Goal: Information Seeking & Learning: Learn about a topic

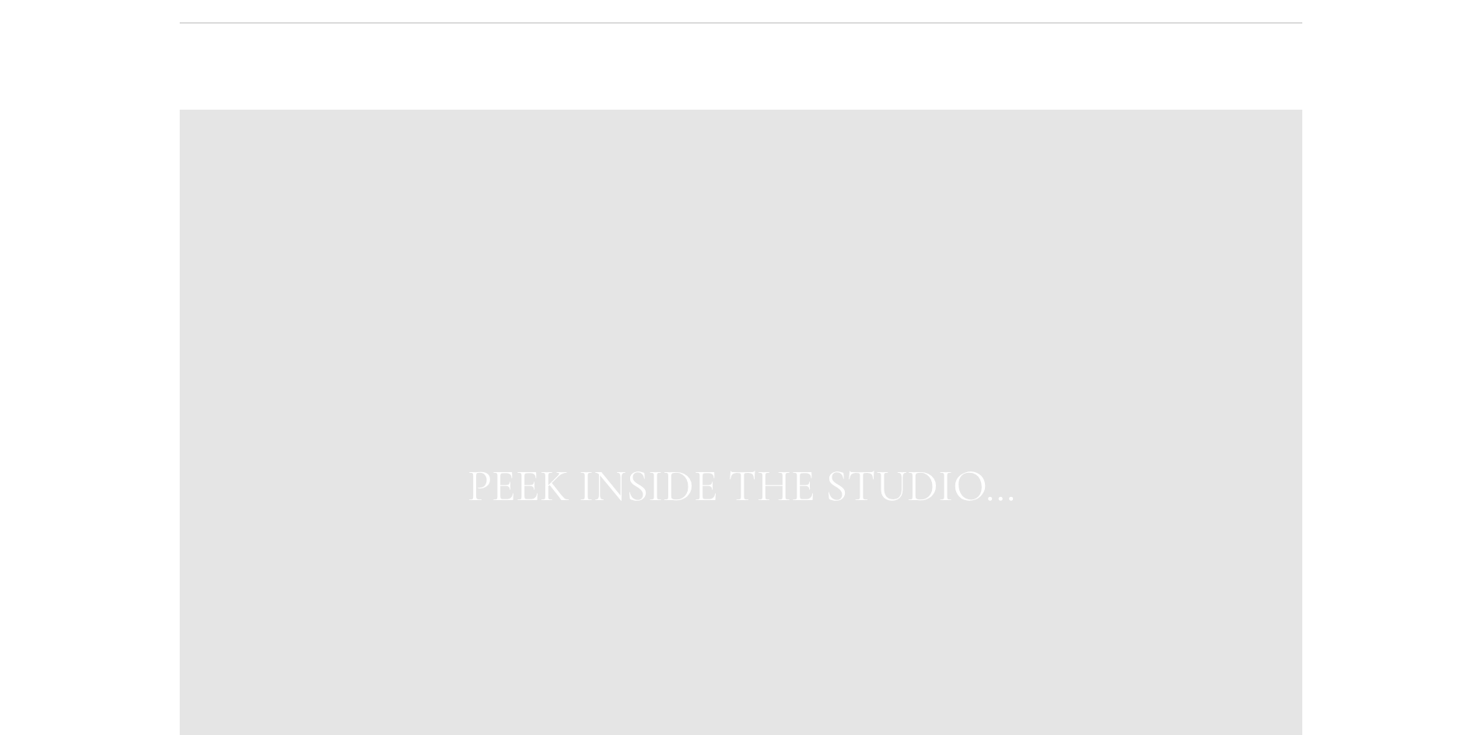
scroll to position [6068, 0]
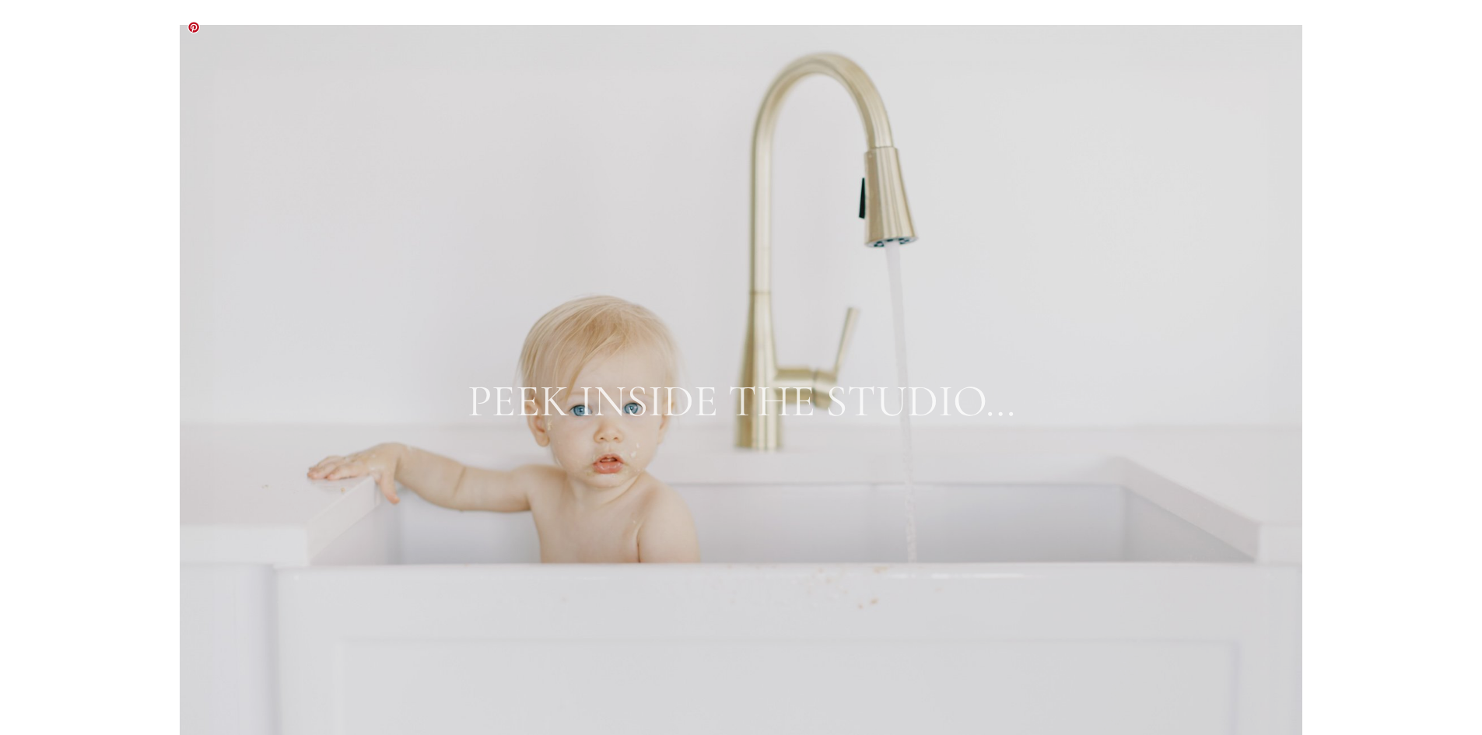
click at [489, 380] on link "PEEK INSIDE THE STUDIO…" at bounding box center [742, 401] width 548 height 54
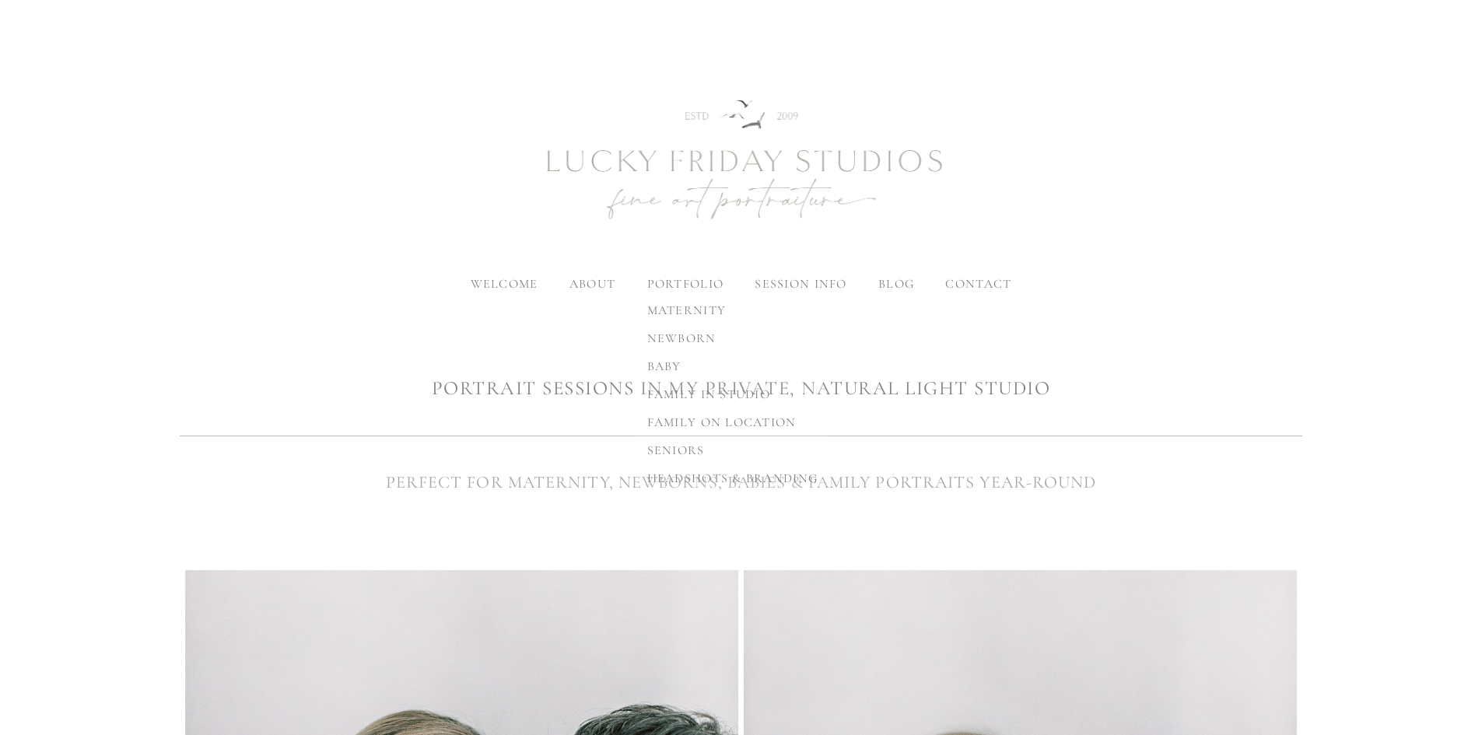
click at [688, 333] on span "newborn" at bounding box center [681, 339] width 69 height 16
click at [667, 370] on span "baby" at bounding box center [664, 367] width 34 height 16
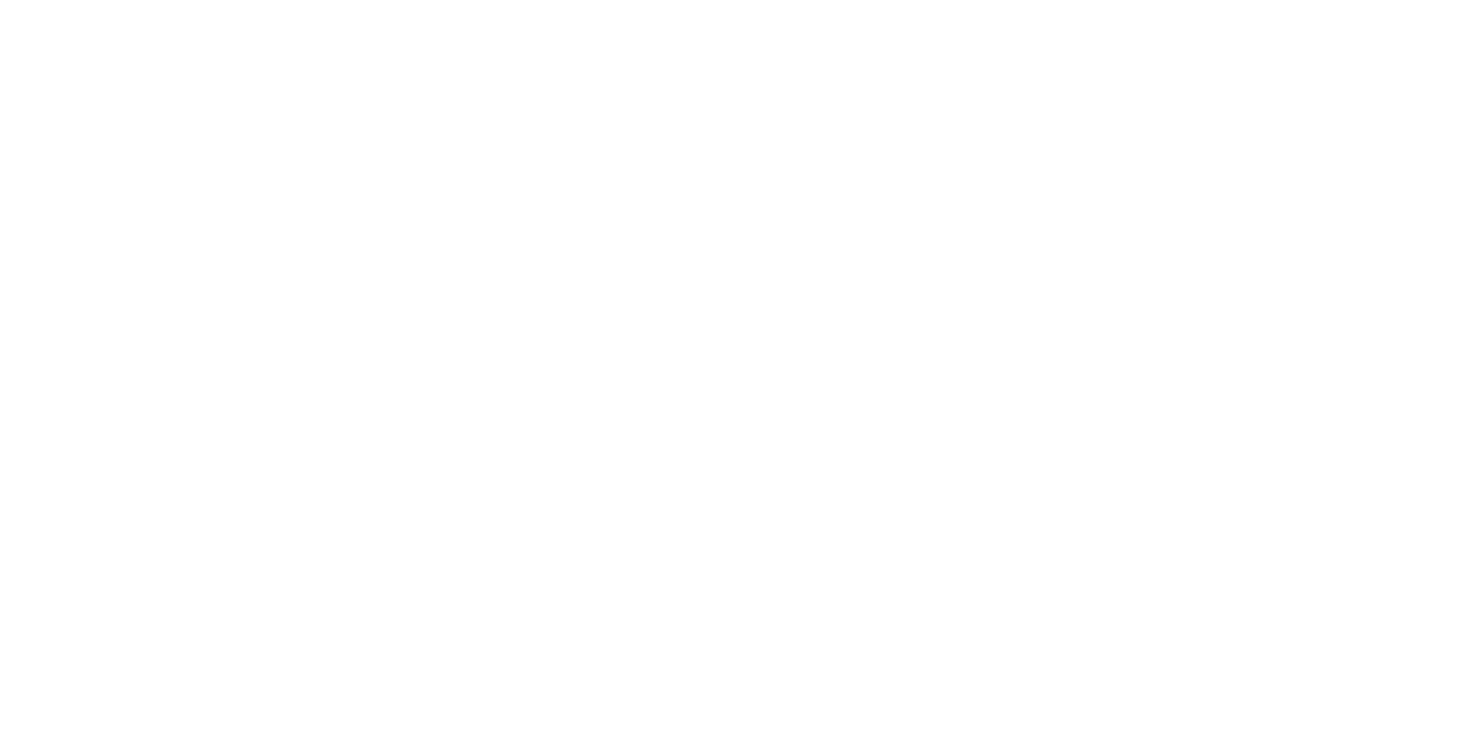
scroll to position [6146, 0]
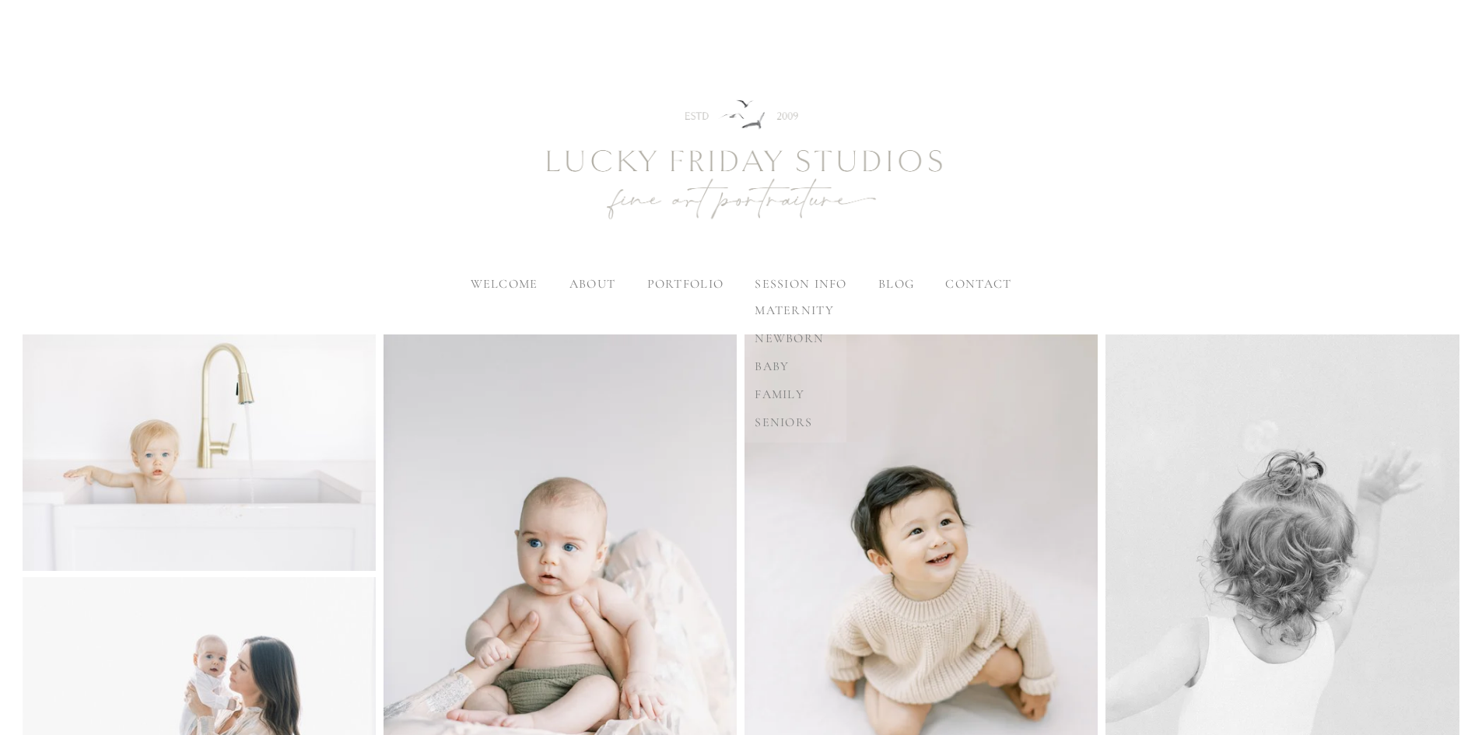
click at [801, 307] on span "maternity" at bounding box center [794, 311] width 79 height 16
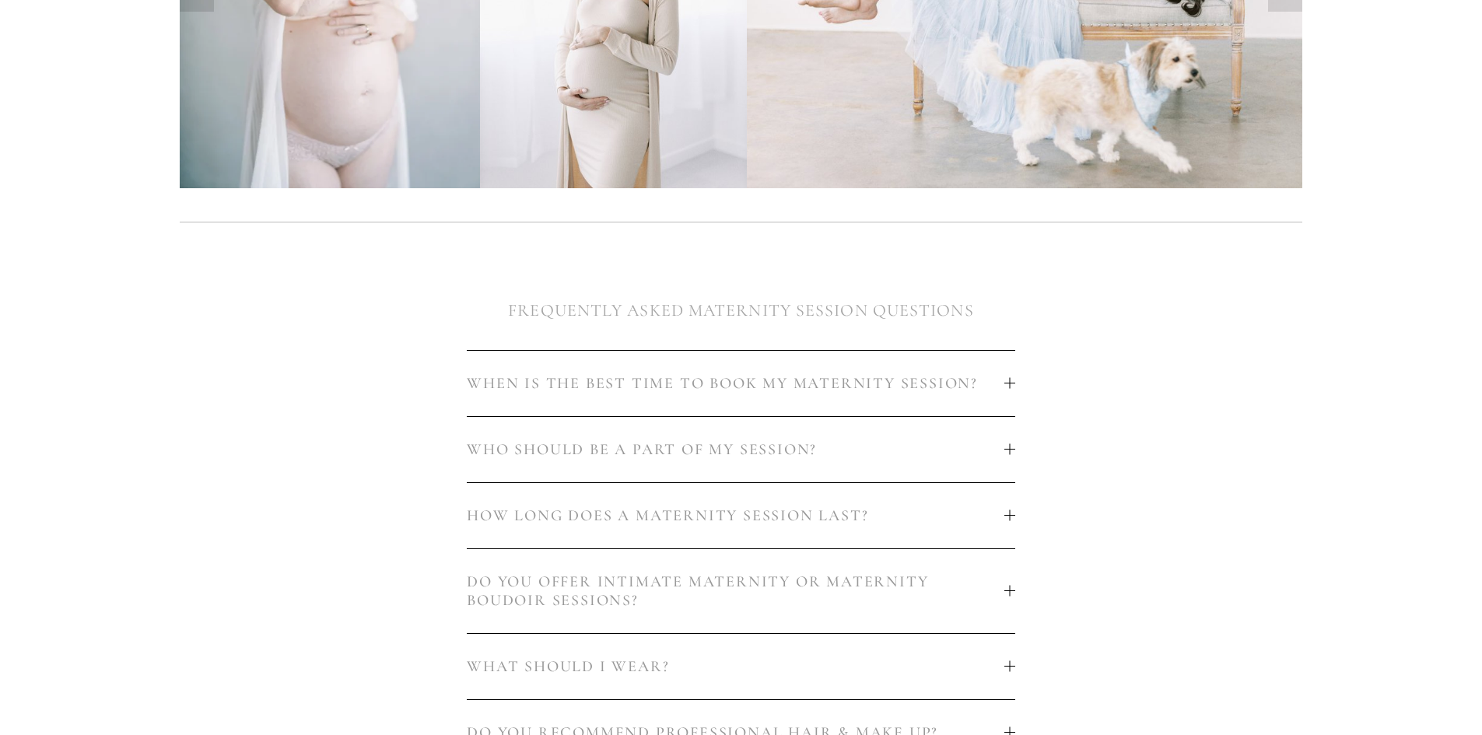
scroll to position [700, 0]
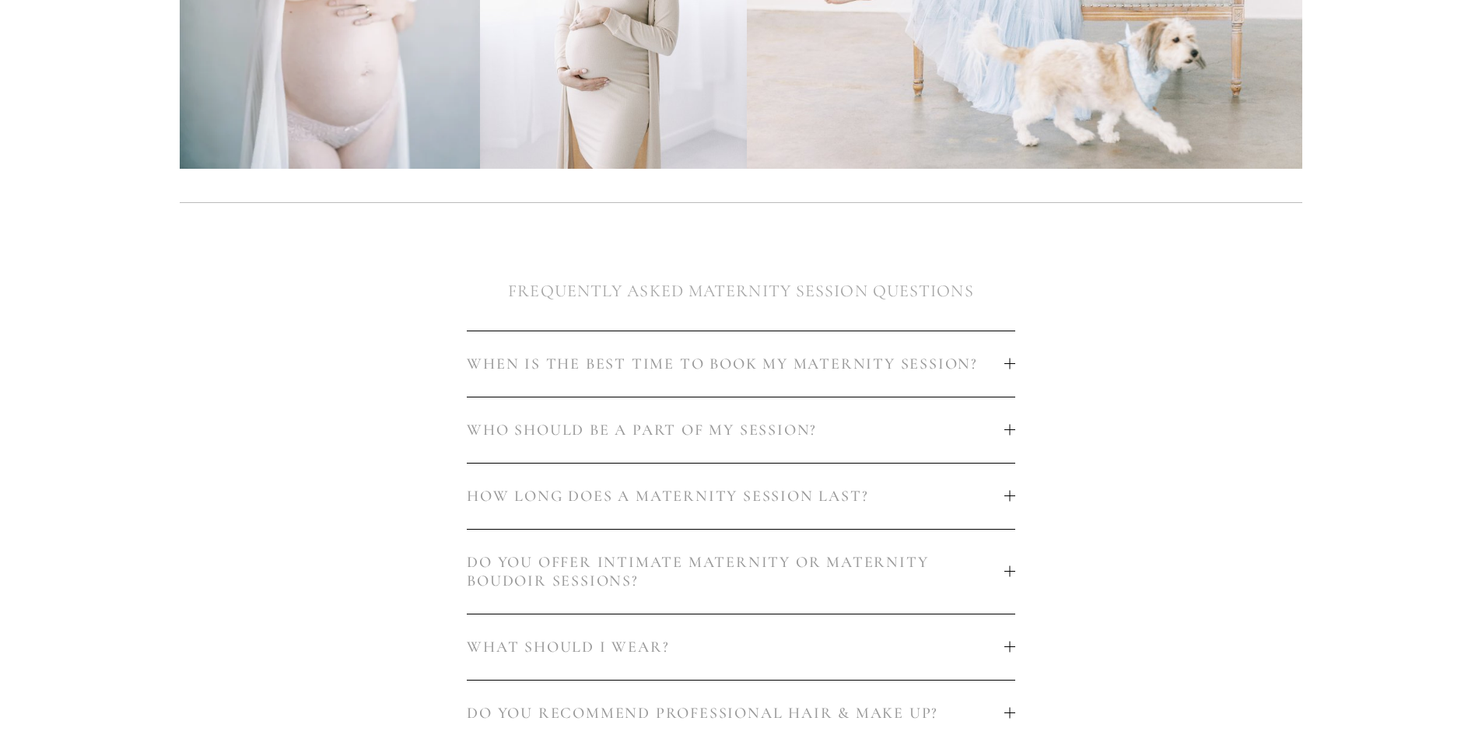
click at [1007, 359] on div at bounding box center [1009, 364] width 11 height 11
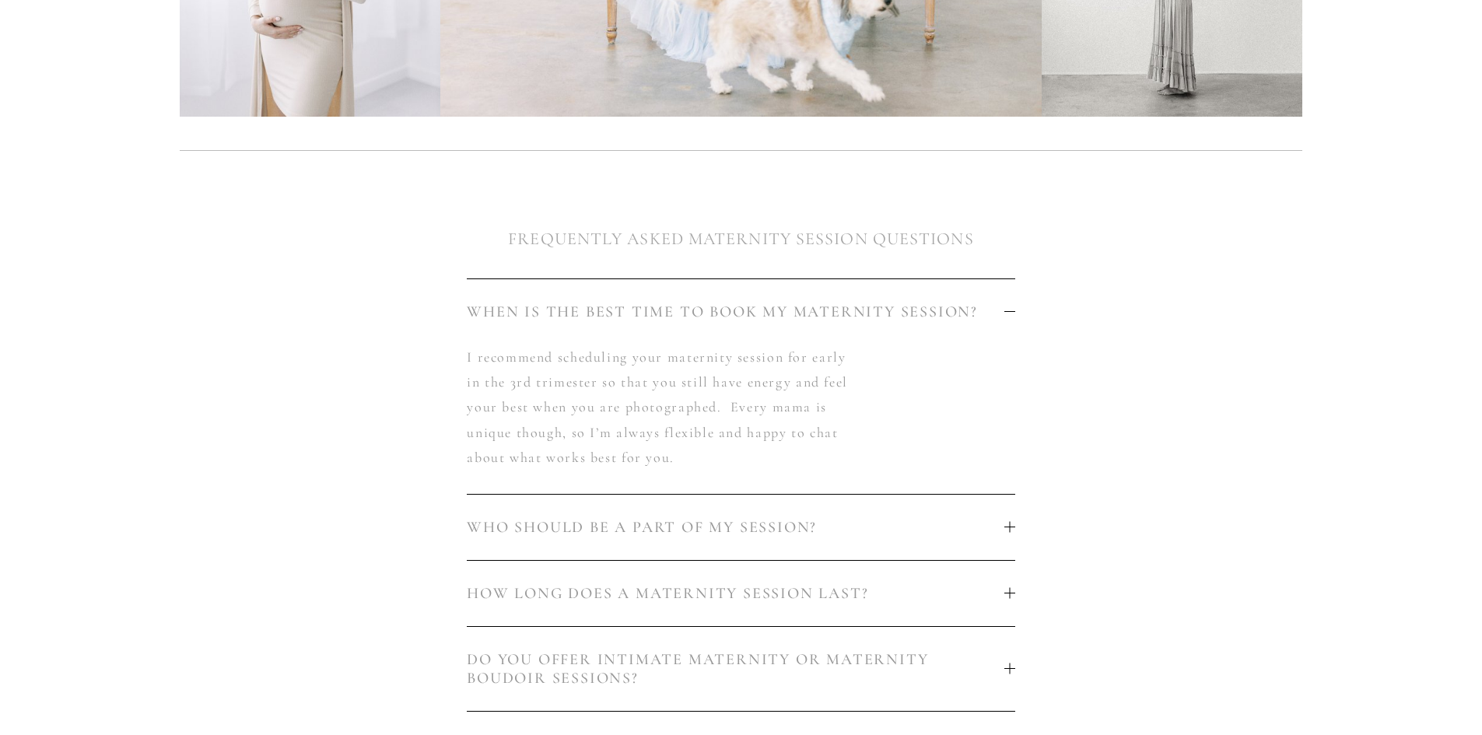
scroll to position [778, 0]
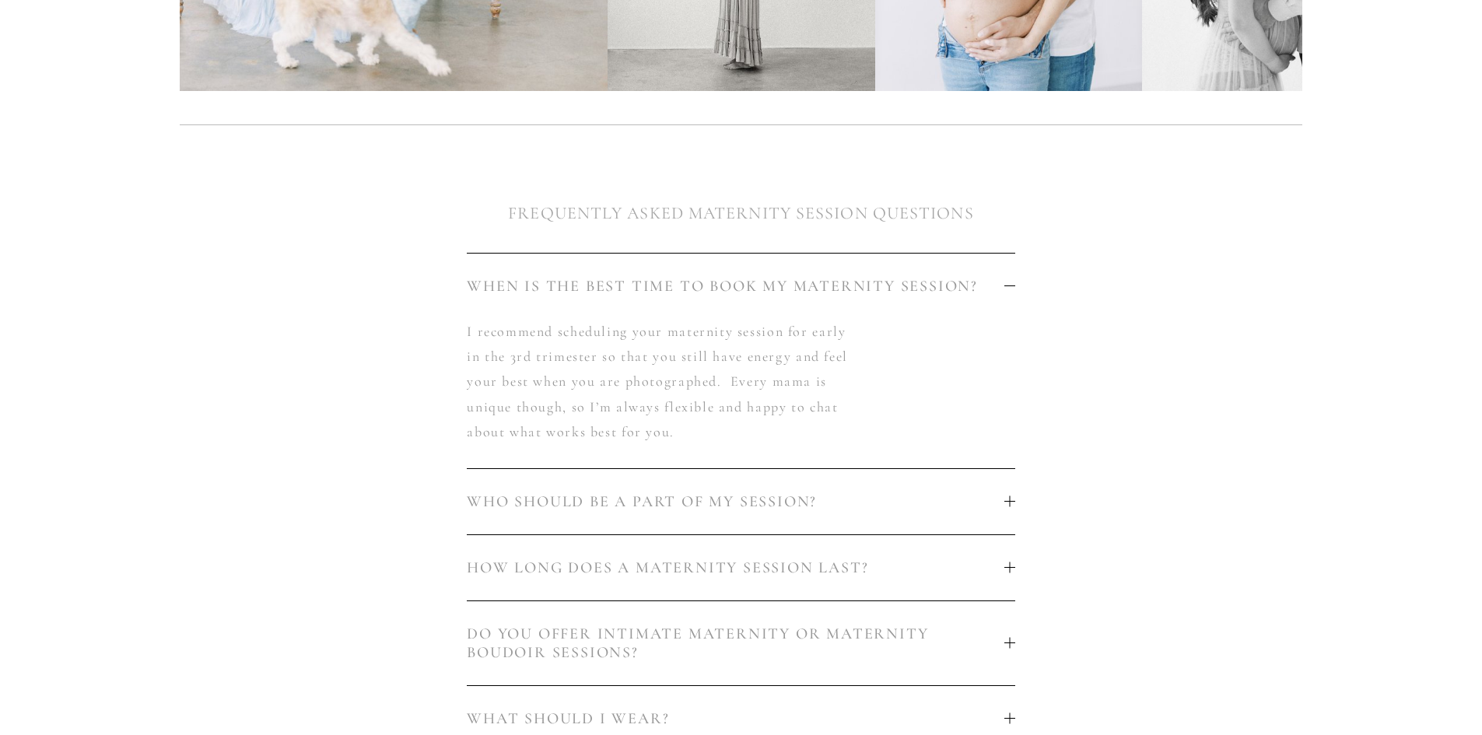
click at [920, 496] on span "WHO SHOULD BE A PART OF MY SESSION?" at bounding box center [735, 501] width 537 height 19
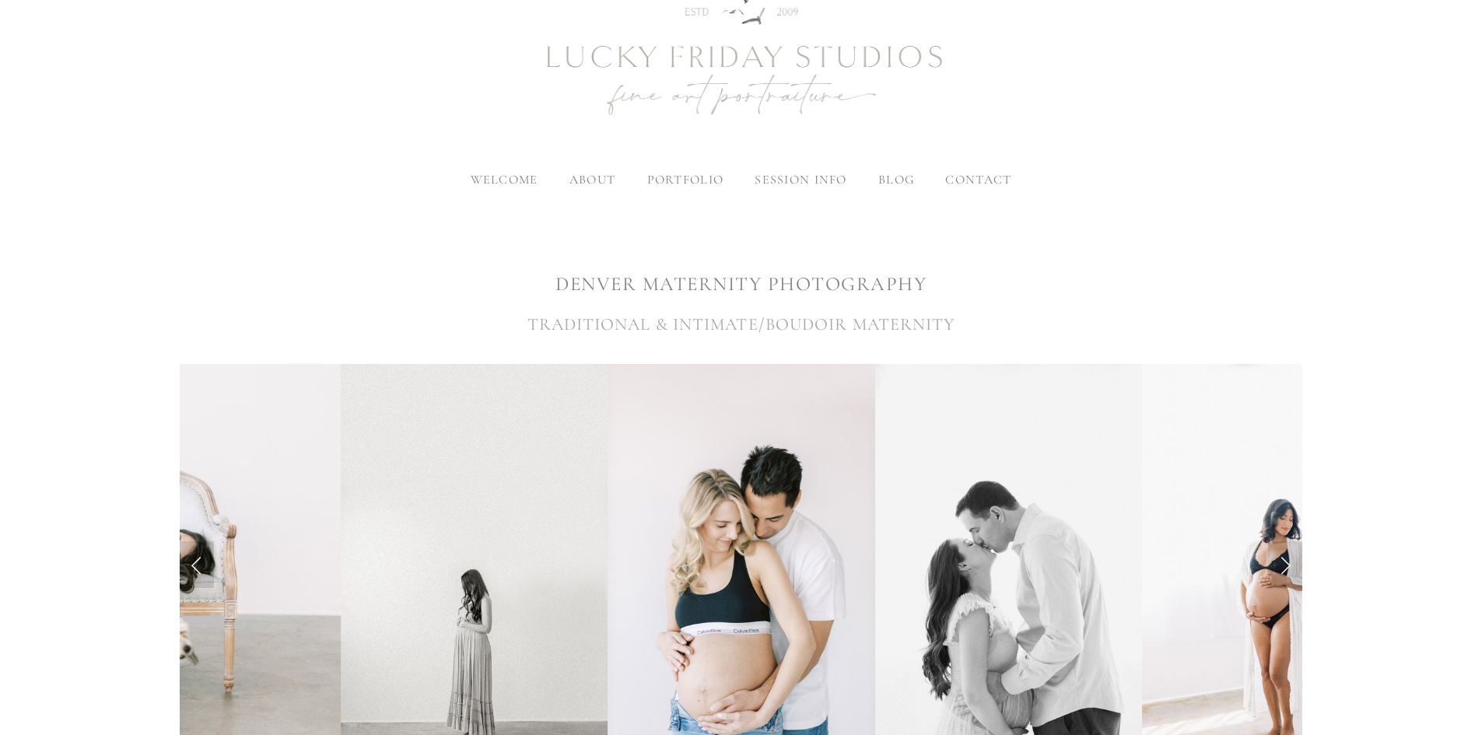
scroll to position [0, 0]
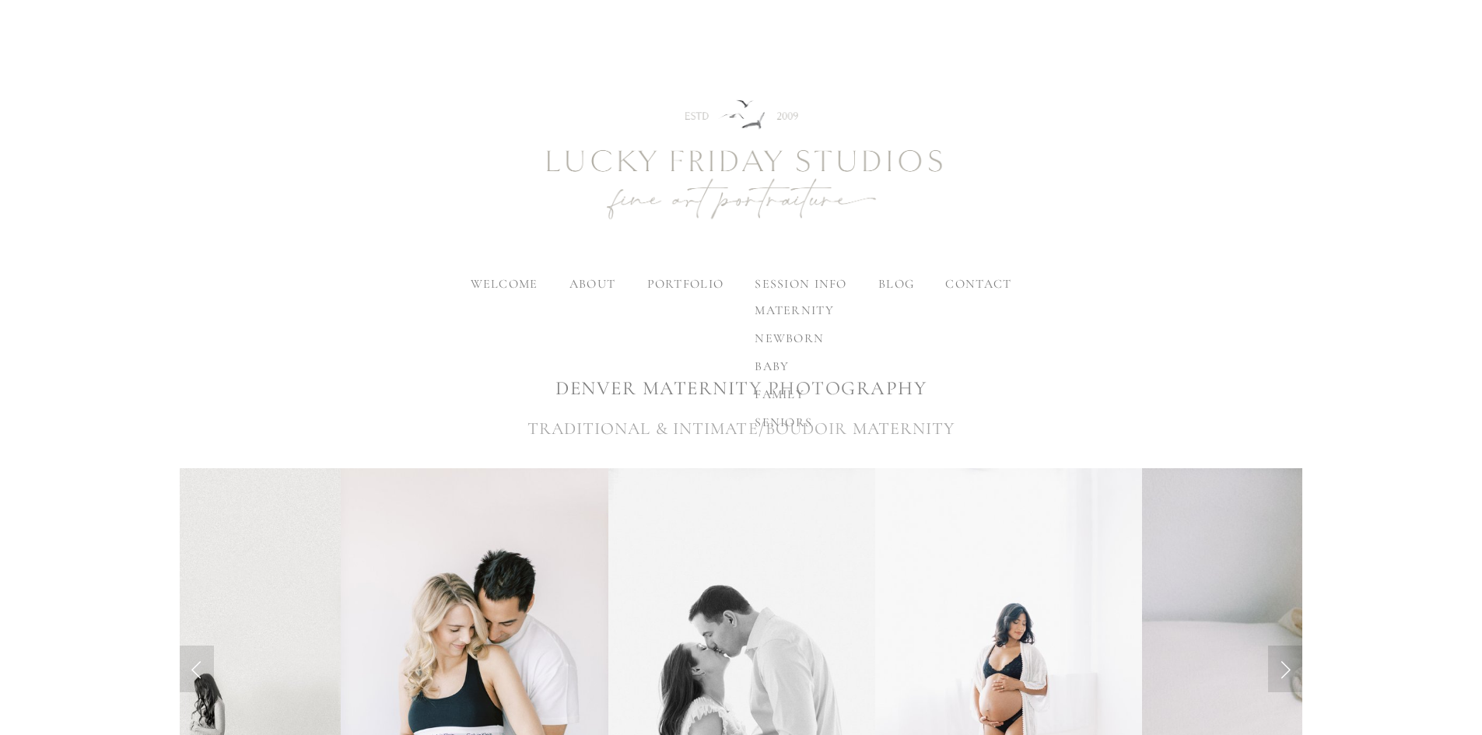
click at [795, 346] on span "newborn" at bounding box center [789, 339] width 69 height 16
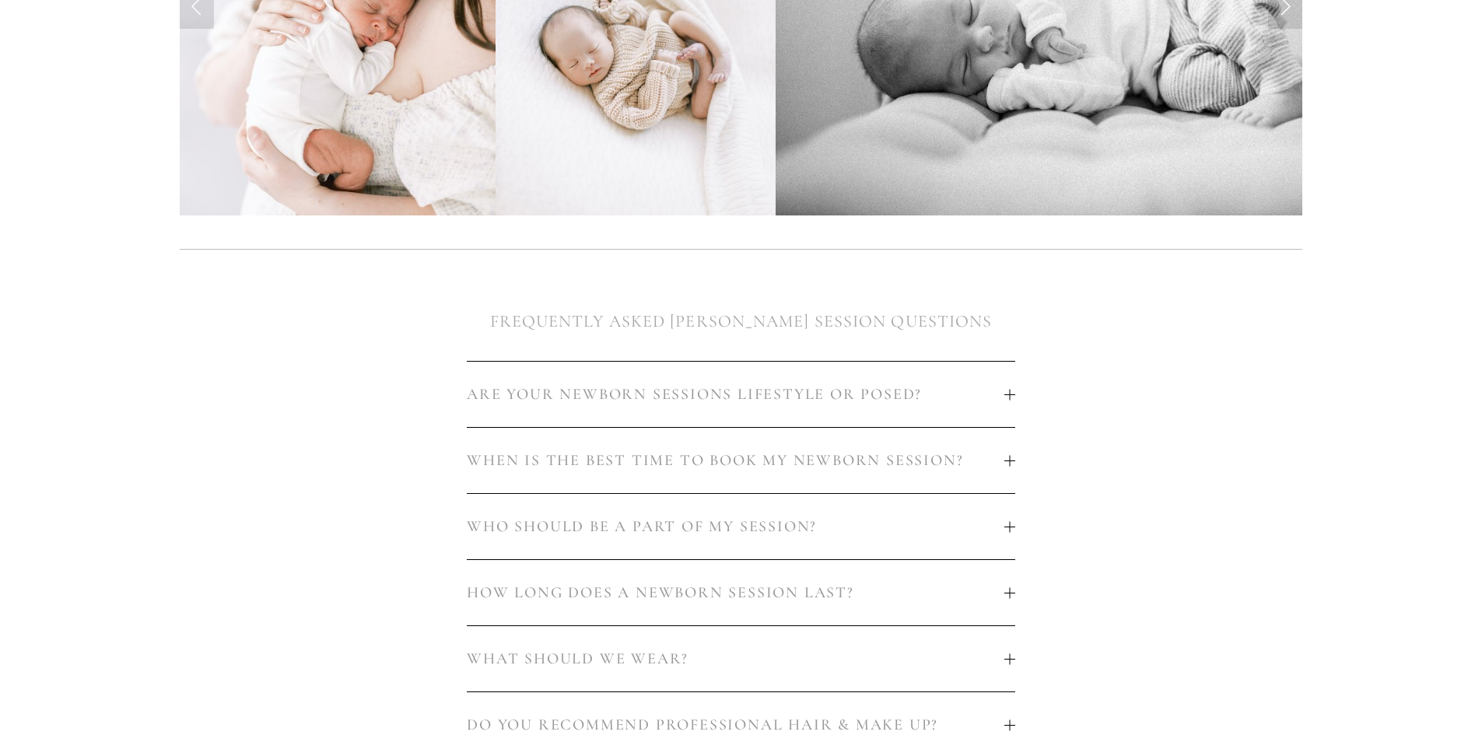
scroll to position [700, 0]
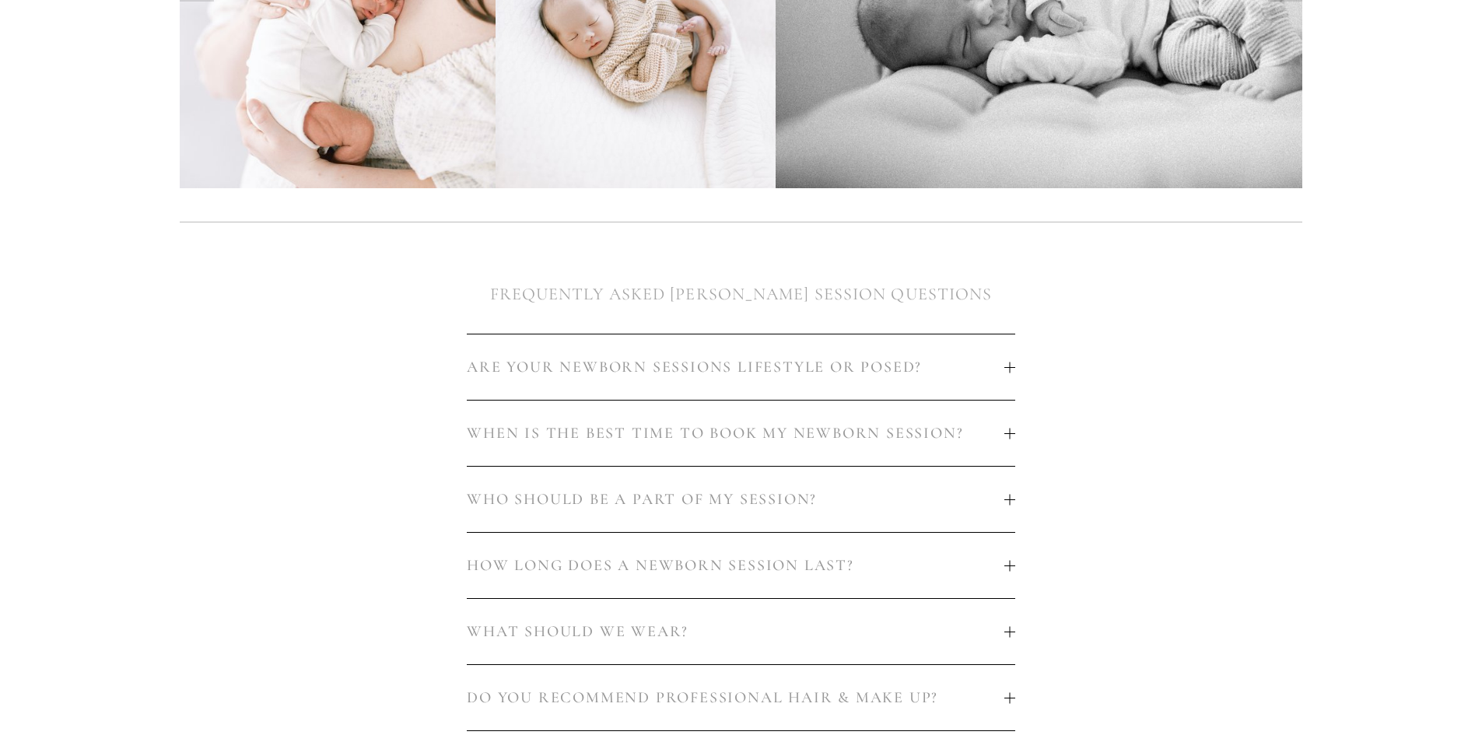
click at [670, 358] on span "ARE YOUR NEWBORN SESSIONS LIFESTYLE OR POSED?" at bounding box center [735, 367] width 537 height 19
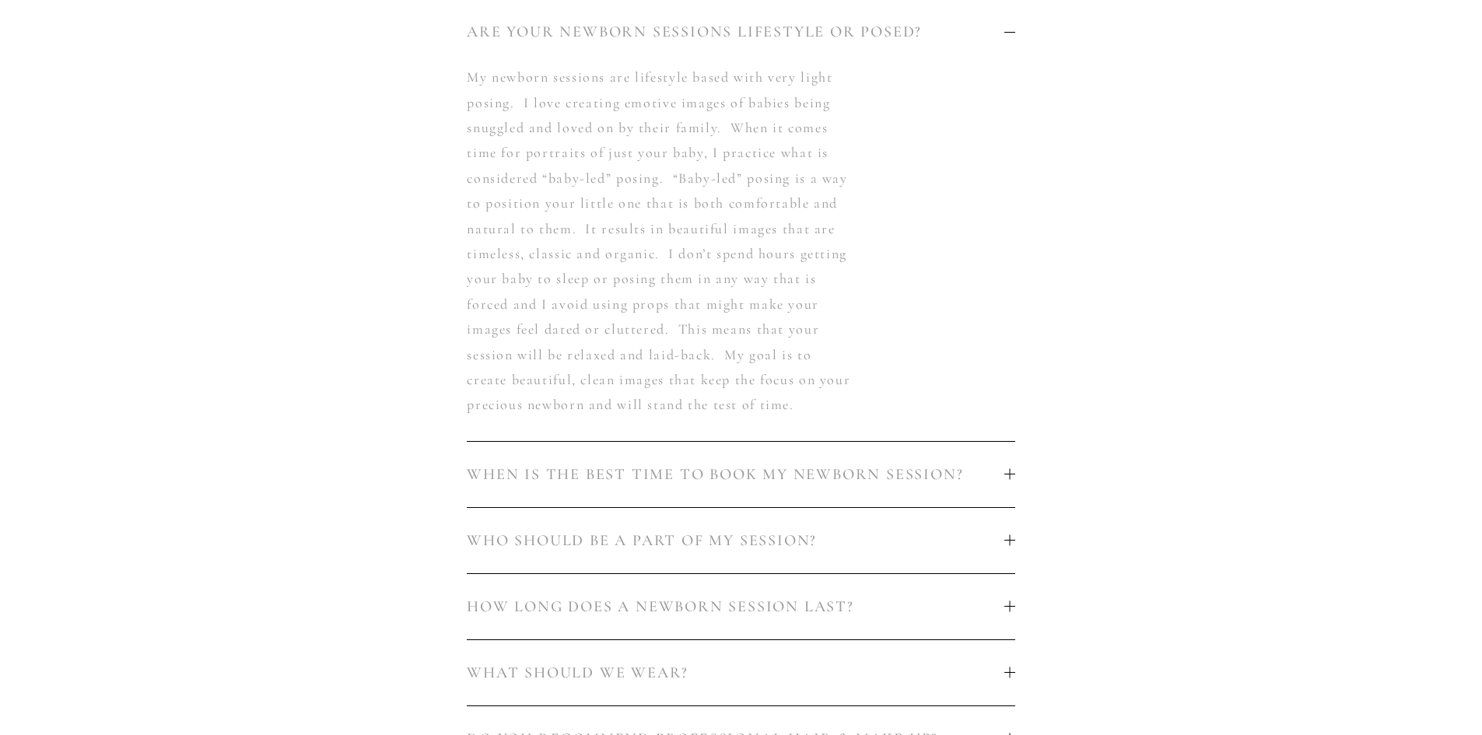
scroll to position [1089, 0]
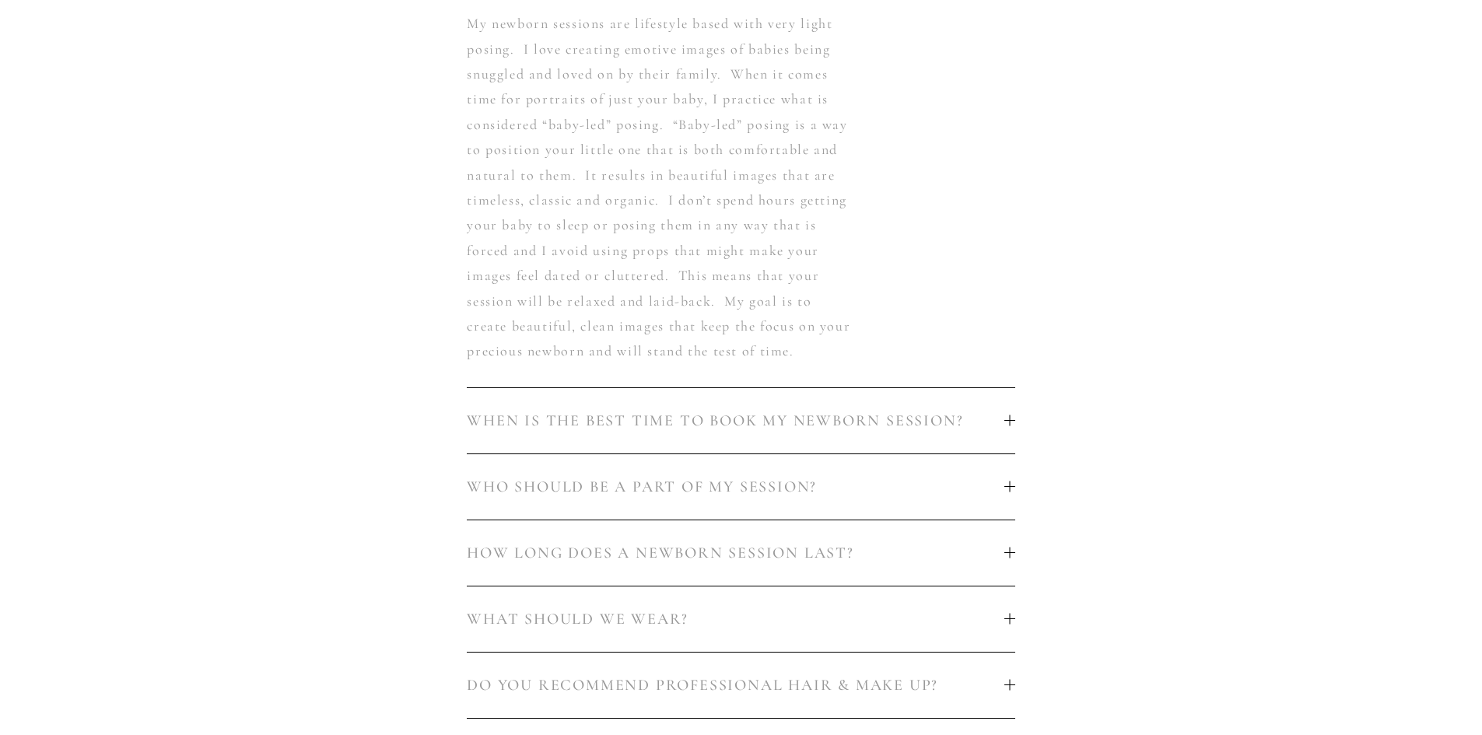
click at [888, 412] on span "WHEN IS THE BEST TIME TO BOOK MY NEWBORN SESSION?" at bounding box center [735, 421] width 537 height 19
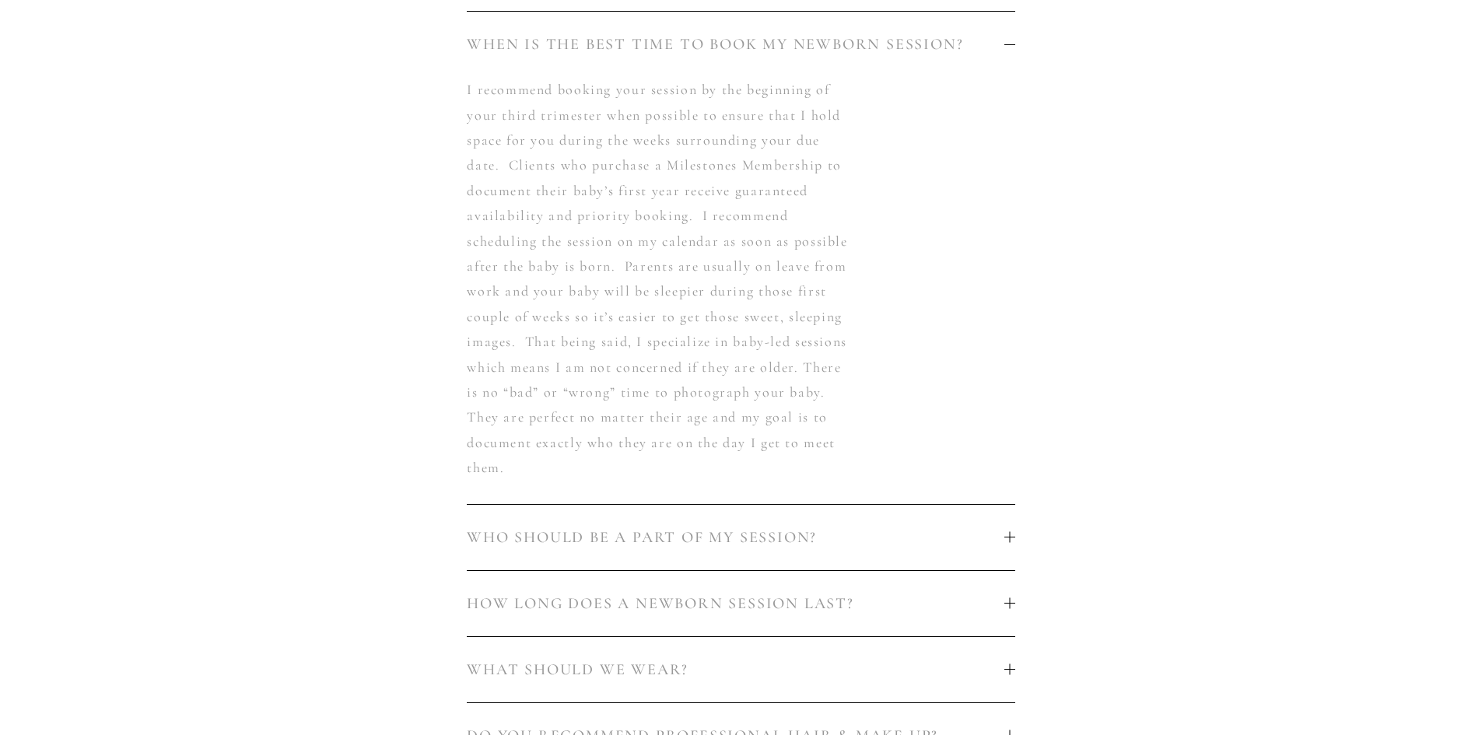
click at [646, 528] on span "WHO SHOULD BE A PART OF MY SESSION?" at bounding box center [735, 537] width 537 height 19
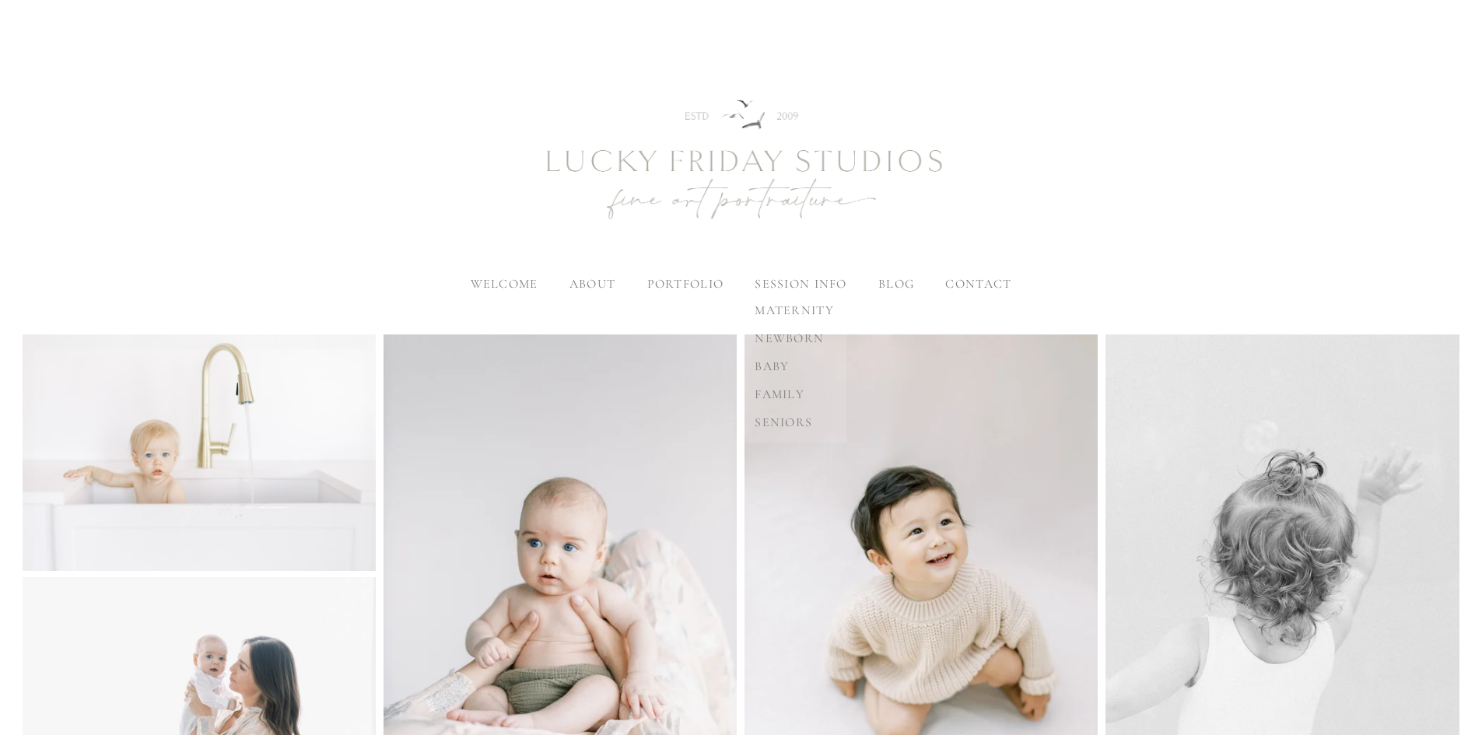
click at [790, 285] on label "session info" at bounding box center [801, 284] width 92 height 16
click at [0, 0] on input "session info" at bounding box center [0, 0] width 0 height 0
click at [783, 338] on span "newborn" at bounding box center [789, 339] width 69 height 16
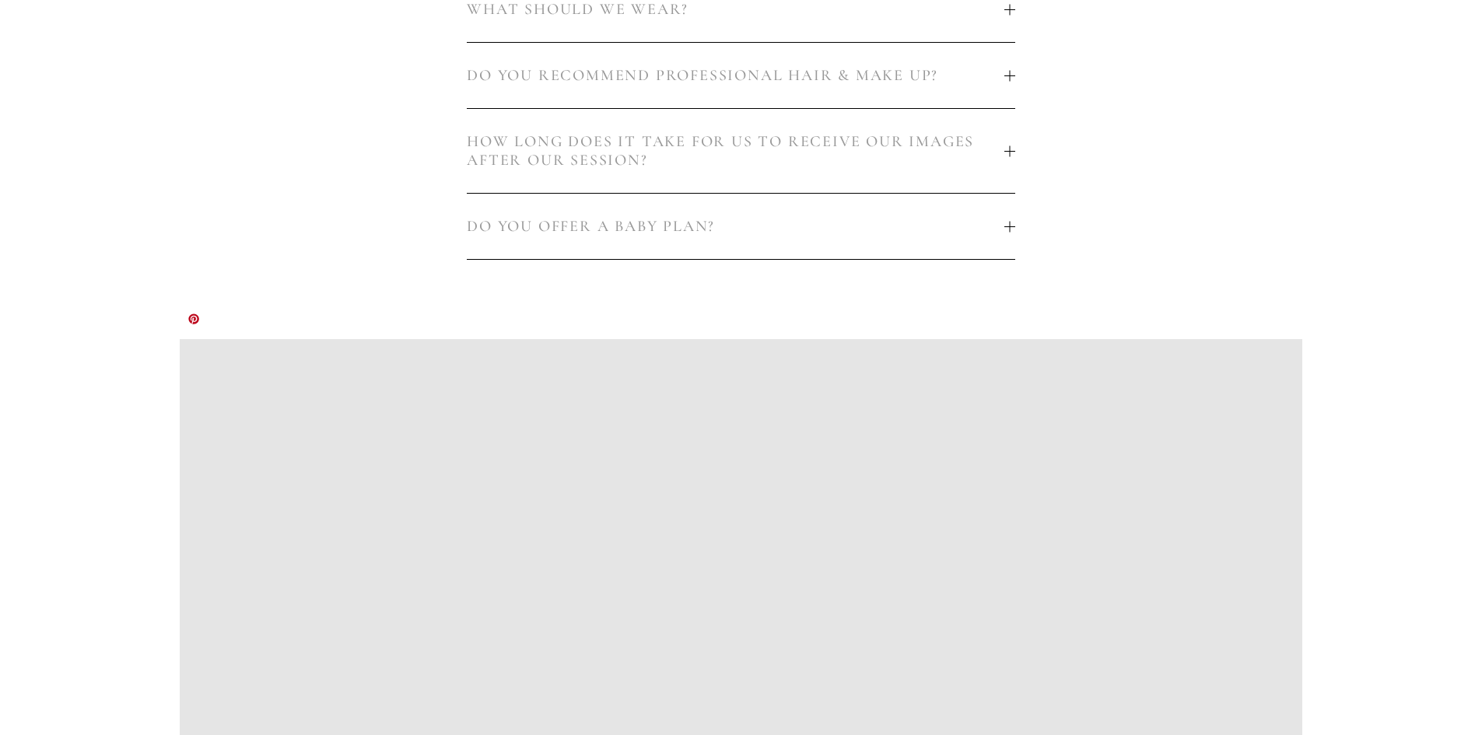
scroll to position [1089, 0]
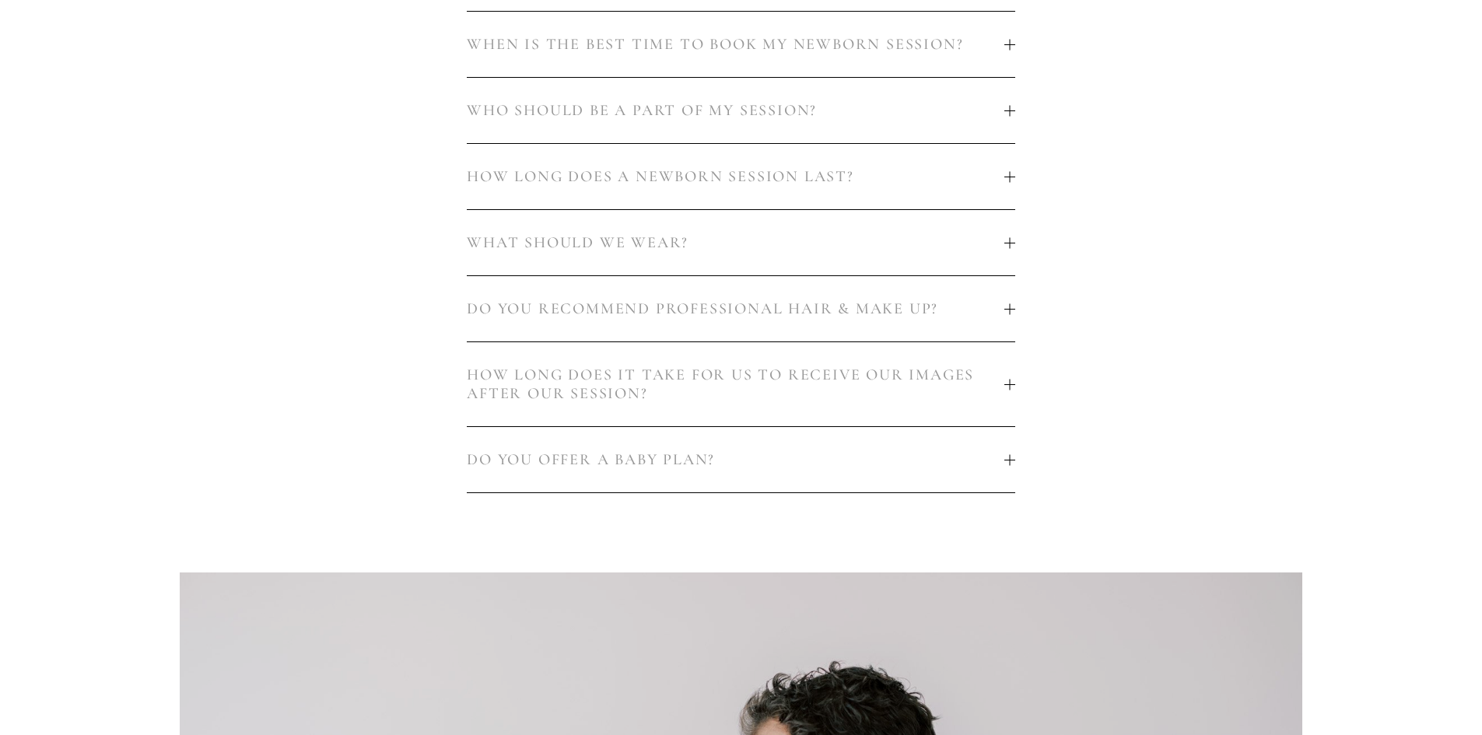
click at [685, 300] on span "DO YOU RECOMMEND PROFESSIONAL HAIR & MAKE UP?" at bounding box center [735, 309] width 537 height 19
